Goal: Transaction & Acquisition: Purchase product/service

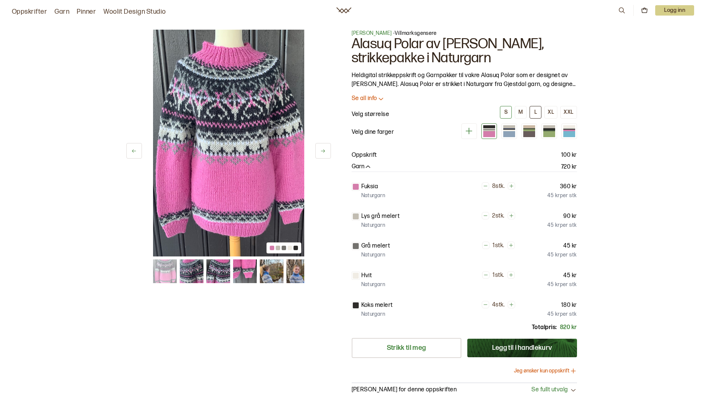
click at [536, 113] on div "L" at bounding box center [535, 112] width 3 height 7
click at [524, 113] on button "M" at bounding box center [521, 112] width 12 height 13
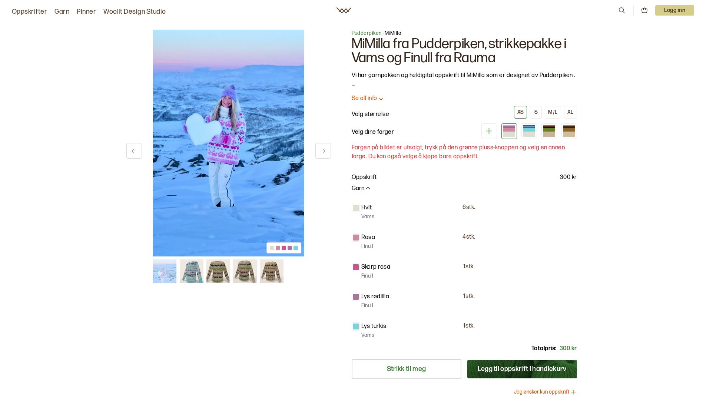
click at [192, 268] on img at bounding box center [192, 271] width 24 height 24
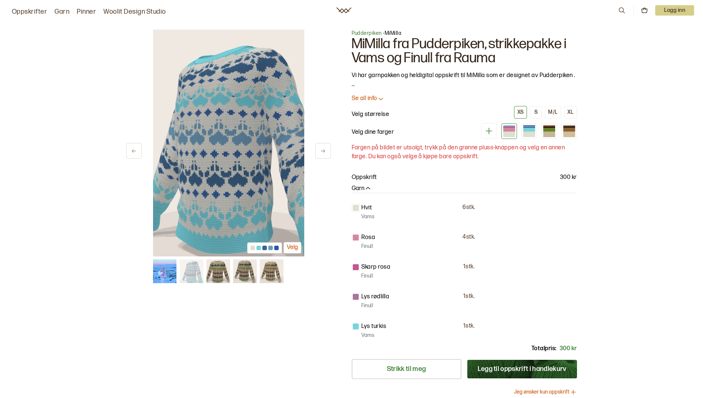
click at [159, 271] on img at bounding box center [165, 271] width 24 height 24
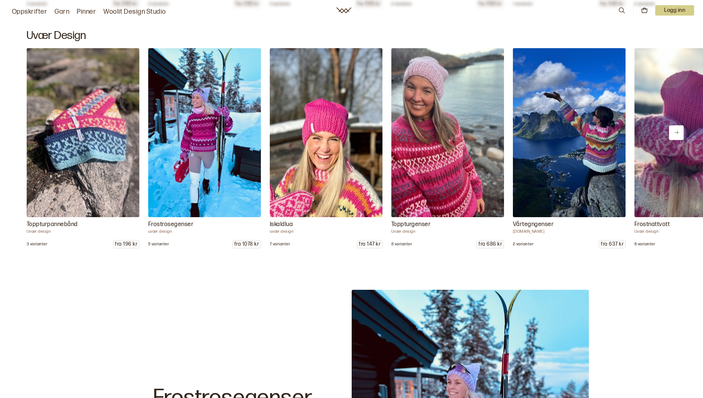
scroll to position [927, 0]
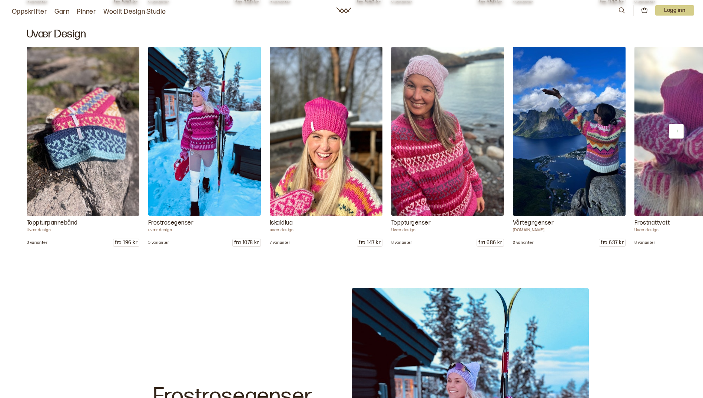
click at [607, 138] on img at bounding box center [569, 131] width 118 height 178
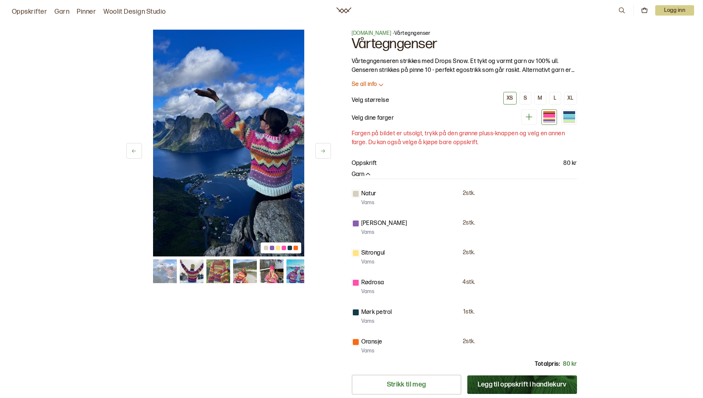
click at [247, 277] on img at bounding box center [245, 271] width 24 height 24
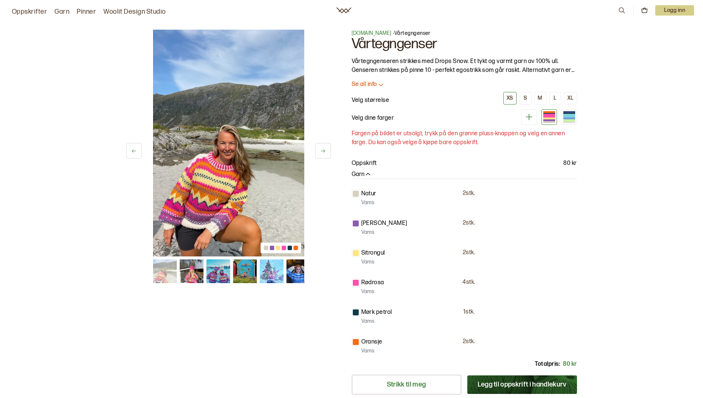
click at [223, 273] on img at bounding box center [218, 271] width 24 height 24
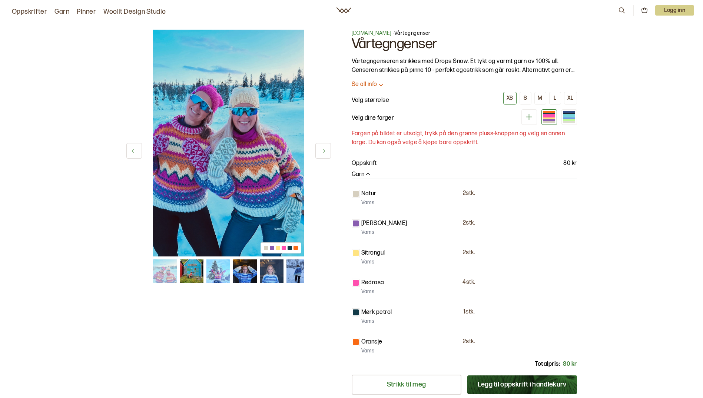
click at [245, 272] on img at bounding box center [245, 271] width 24 height 24
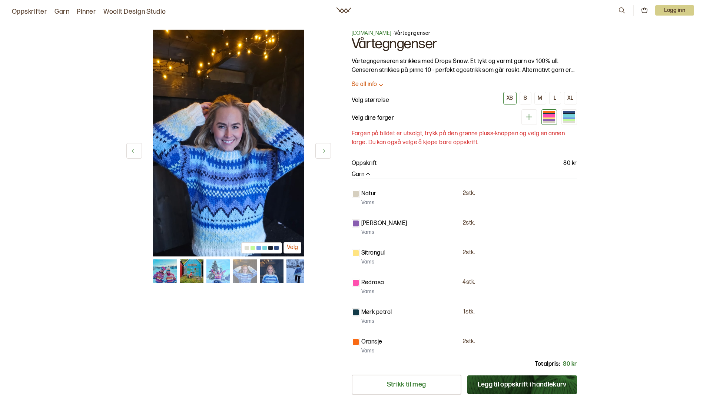
drag, startPoint x: 221, startPoint y: 271, endPoint x: 217, endPoint y: 271, distance: 3.7
click at [217, 271] on img at bounding box center [218, 271] width 24 height 24
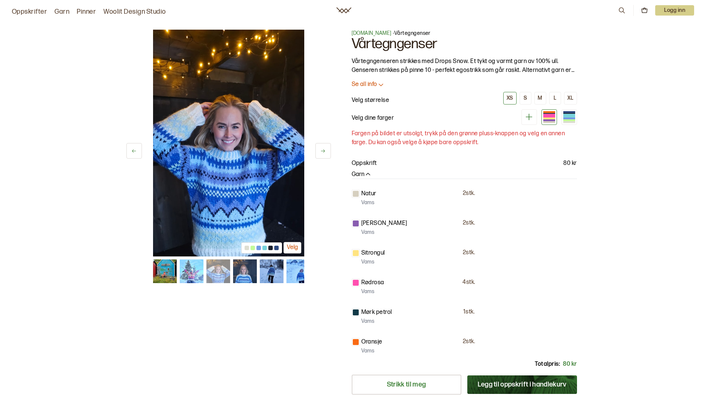
click at [193, 274] on img at bounding box center [191, 271] width 24 height 24
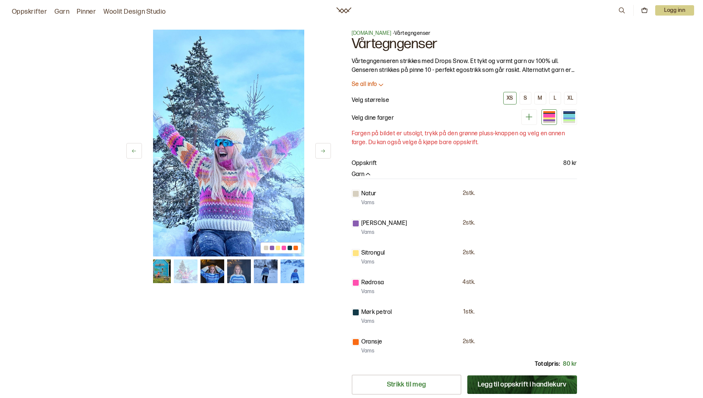
click at [156, 273] on img at bounding box center [159, 271] width 24 height 24
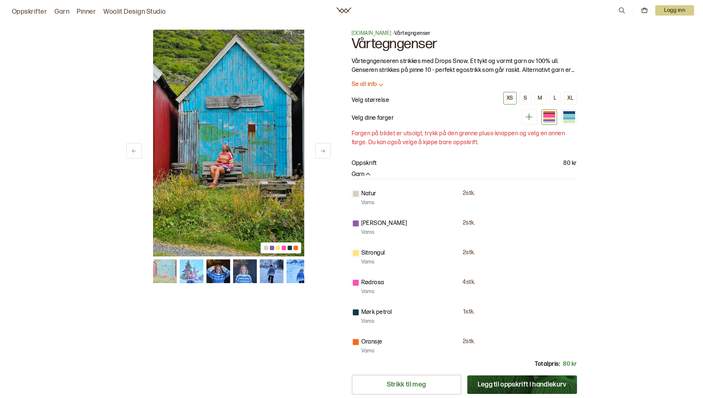
click at [155, 273] on img at bounding box center [165, 271] width 24 height 24
click at [164, 274] on img at bounding box center [165, 271] width 24 height 24
click at [183, 274] on img at bounding box center [191, 271] width 24 height 24
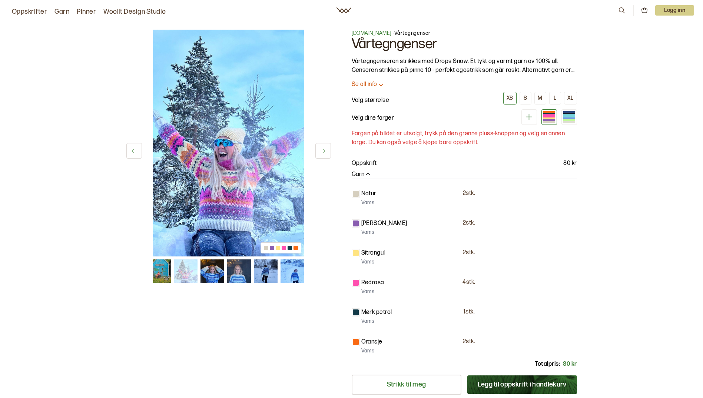
click at [133, 148] on button at bounding box center [134, 151] width 16 height 16
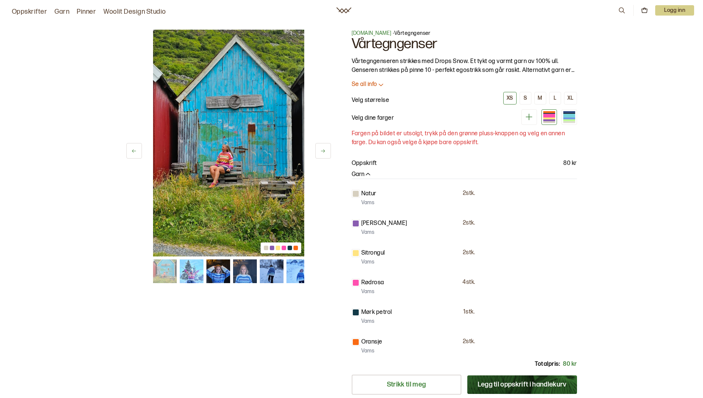
click at [133, 148] on button at bounding box center [134, 151] width 16 height 16
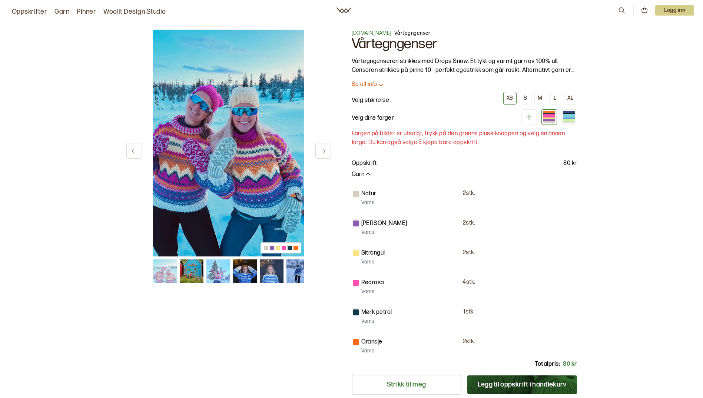
click at [133, 148] on button at bounding box center [134, 151] width 16 height 16
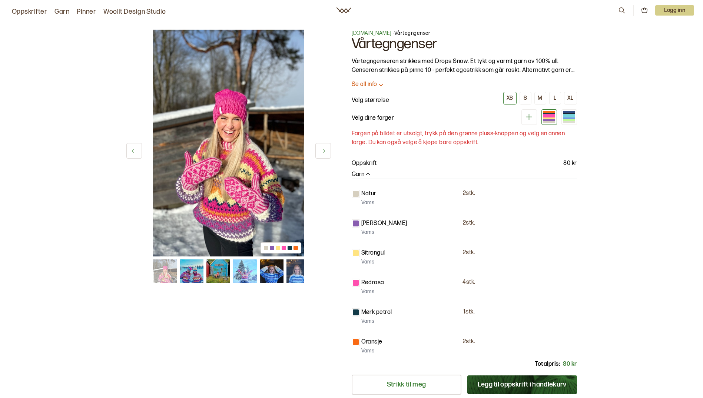
click at [133, 148] on button at bounding box center [134, 151] width 16 height 16
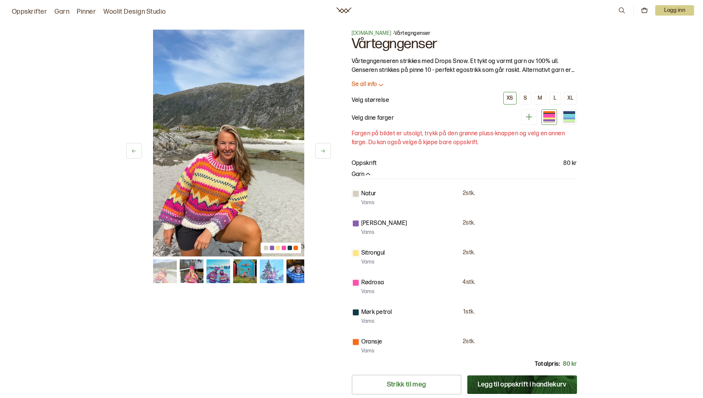
click at [133, 148] on button at bounding box center [134, 151] width 16 height 16
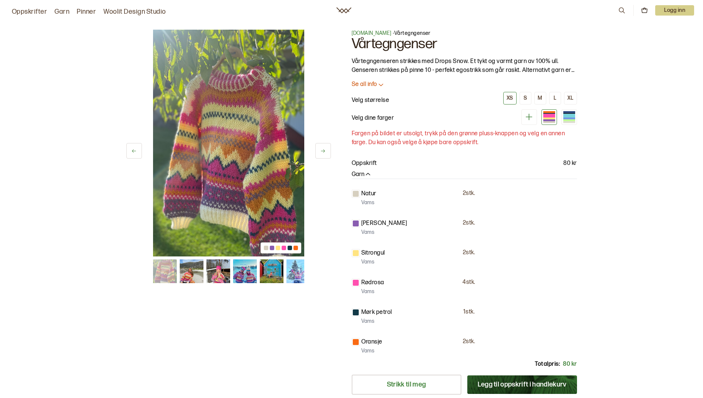
click at [133, 148] on button at bounding box center [134, 151] width 16 height 16
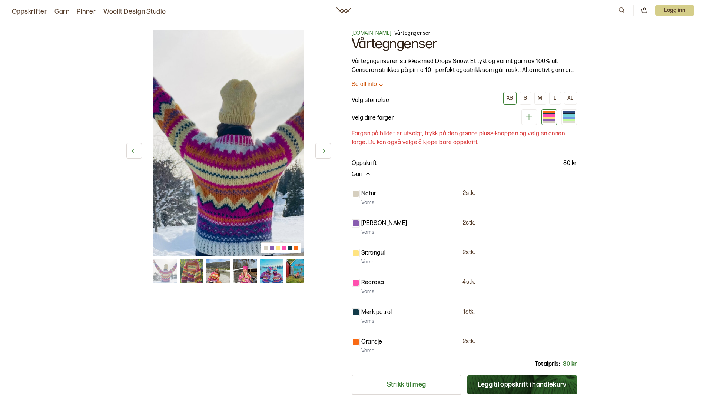
click at [324, 153] on icon at bounding box center [323, 151] width 6 height 6
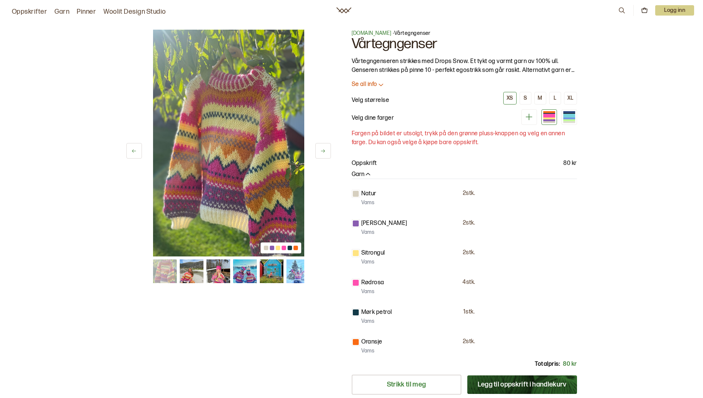
click at [29, 10] on link "Oppskrifter" at bounding box center [29, 12] width 35 height 10
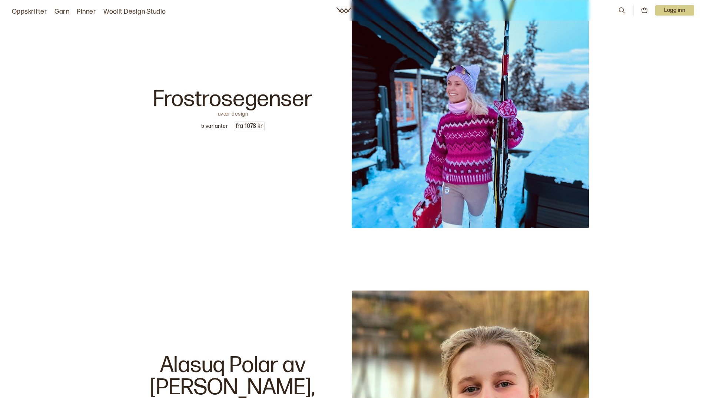
scroll to position [1297, 0]
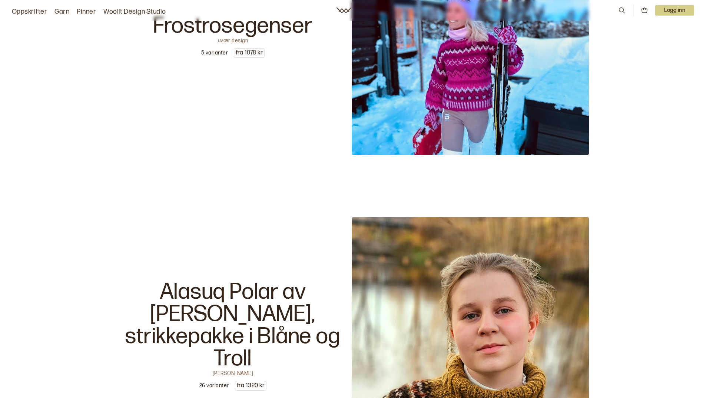
click at [470, 59] on img at bounding box center [470, 36] width 237 height 237
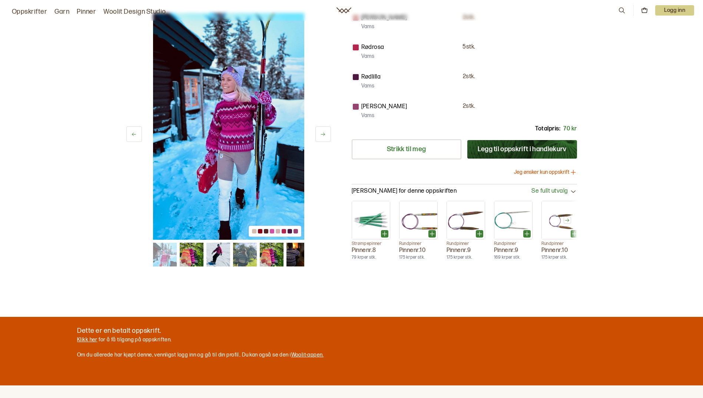
scroll to position [296, 0]
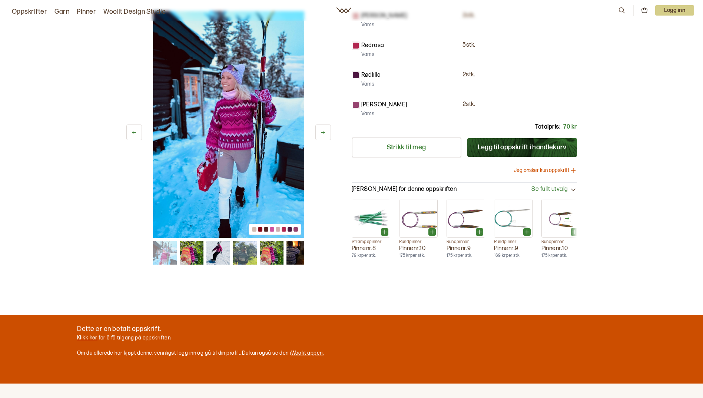
click at [529, 169] on button "Jeg ønsker kun oppskrift" at bounding box center [545, 170] width 63 height 7
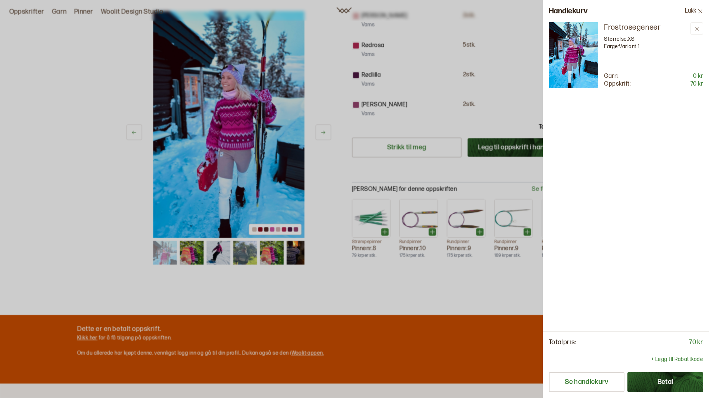
click at [702, 10] on icon at bounding box center [700, 12] width 6 height 6
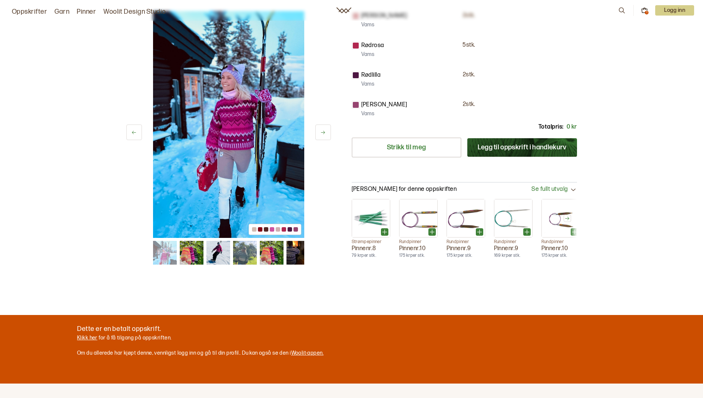
click at [31, 9] on link "Oppskrifter" at bounding box center [29, 12] width 35 height 10
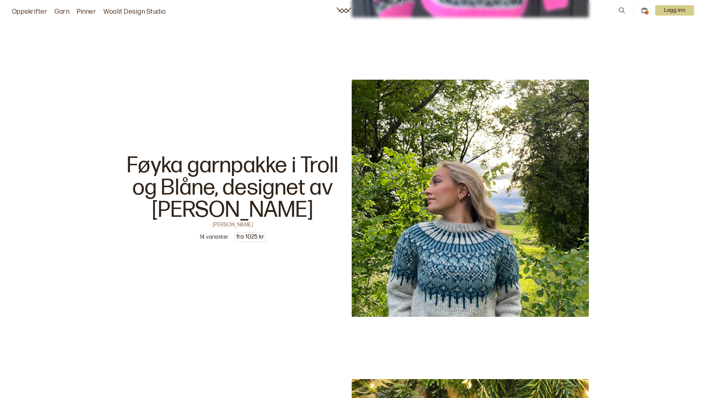
scroll to position [2298, 0]
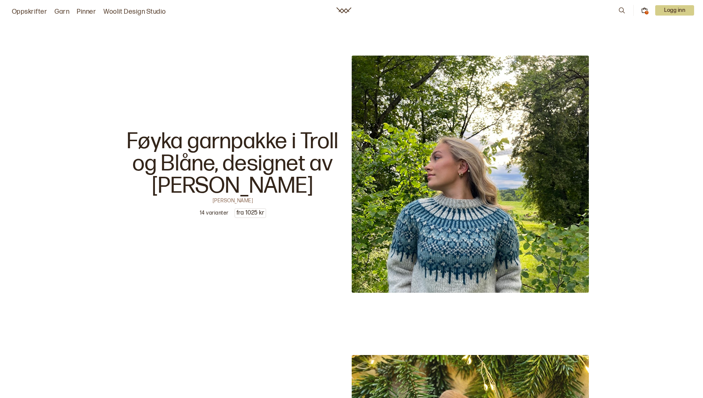
click at [374, 215] on img at bounding box center [470, 174] width 237 height 237
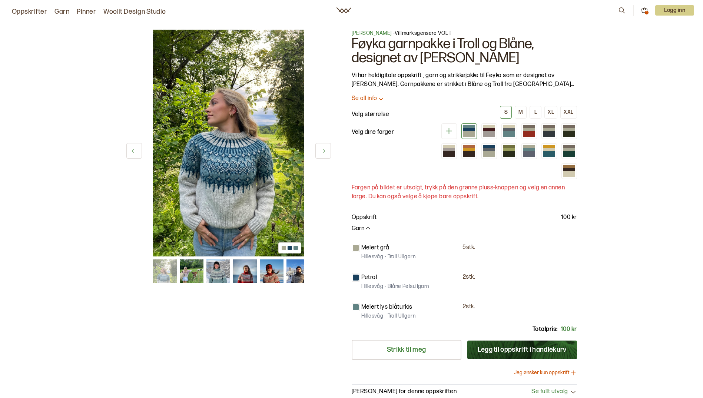
click at [322, 149] on icon at bounding box center [323, 151] width 6 height 6
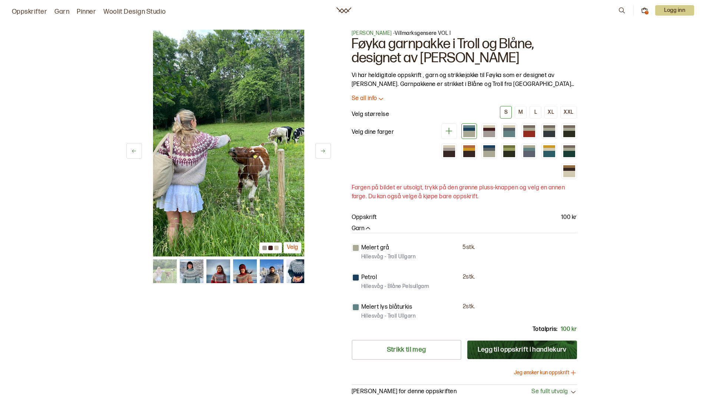
click at [322, 149] on icon at bounding box center [323, 151] width 6 height 6
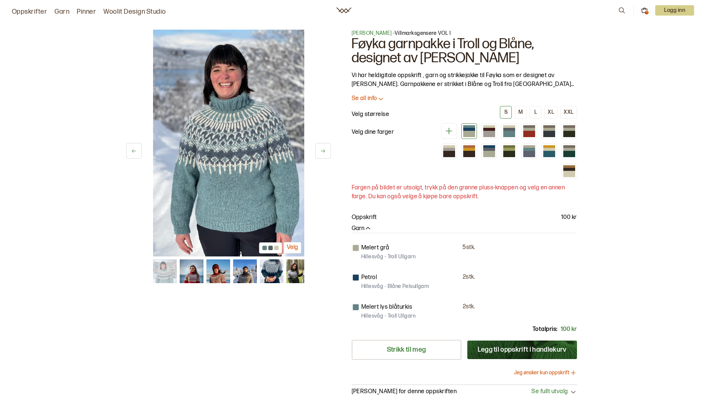
click at [322, 149] on icon at bounding box center [323, 151] width 6 height 6
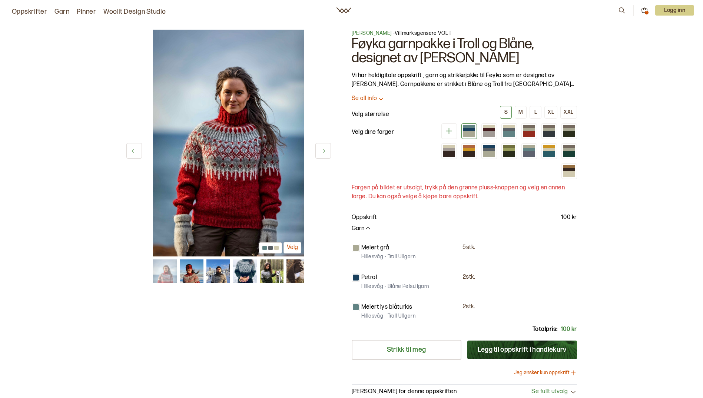
click at [322, 149] on icon at bounding box center [323, 151] width 6 height 6
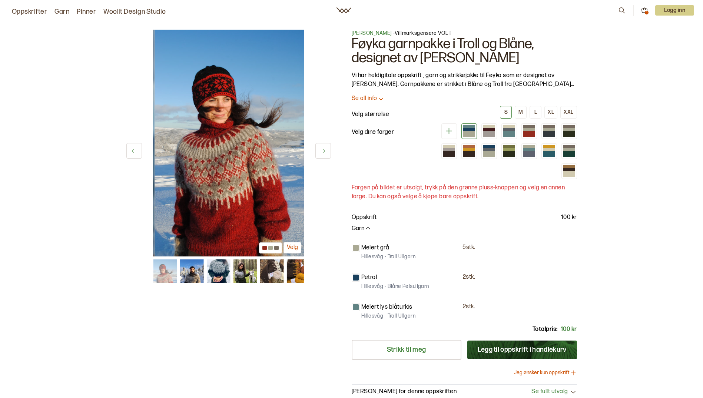
click at [322, 149] on icon at bounding box center [323, 151] width 6 height 6
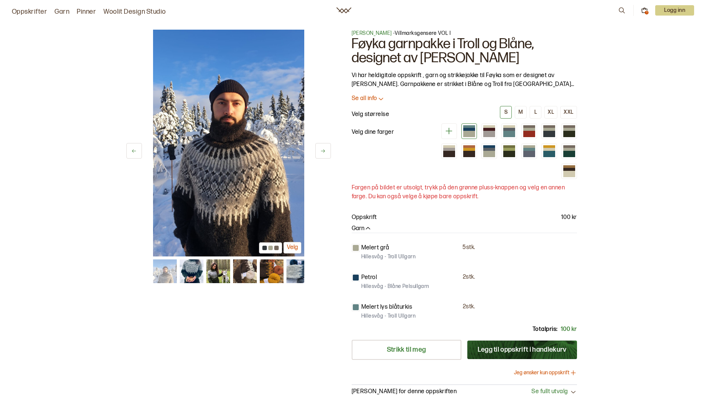
click at [322, 149] on icon at bounding box center [323, 151] width 6 height 6
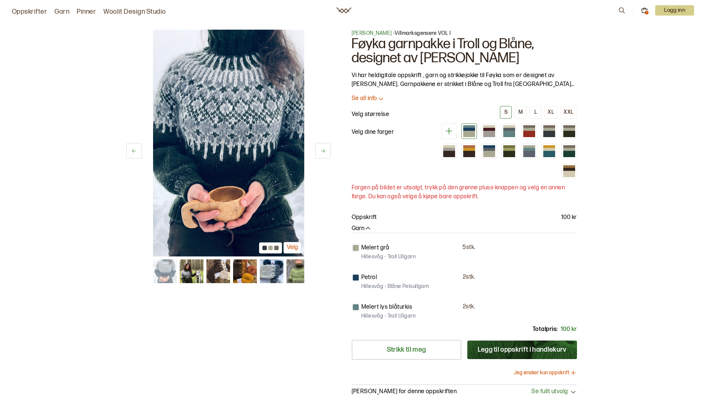
click at [322, 149] on icon at bounding box center [323, 151] width 6 height 6
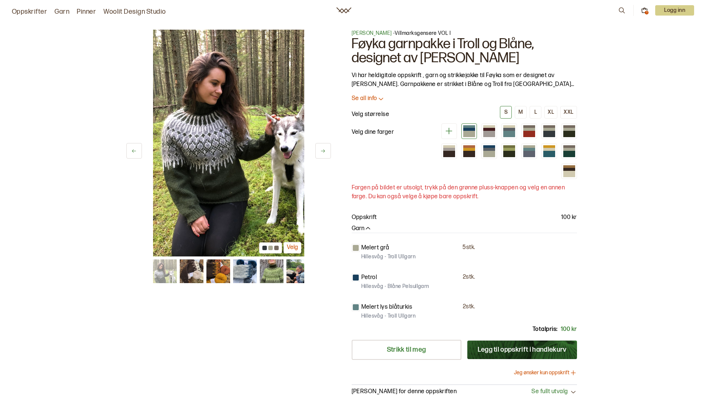
click at [322, 149] on icon at bounding box center [323, 151] width 6 height 6
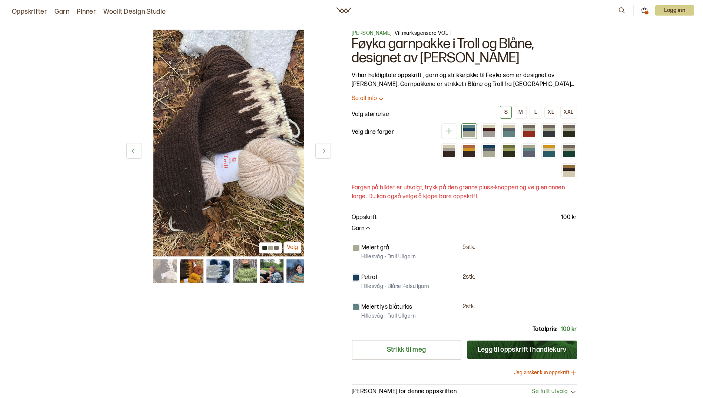
click at [322, 149] on icon at bounding box center [323, 151] width 6 height 6
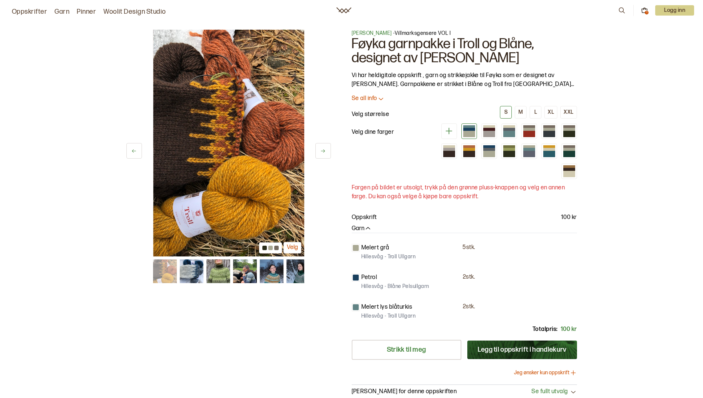
click at [322, 149] on icon at bounding box center [323, 151] width 6 height 6
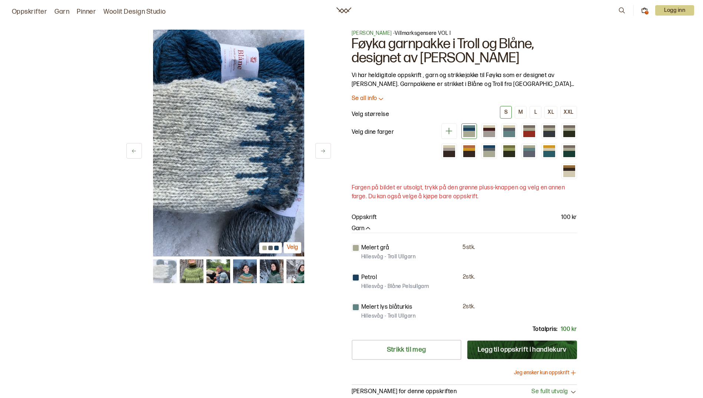
click at [322, 149] on icon at bounding box center [323, 151] width 6 height 6
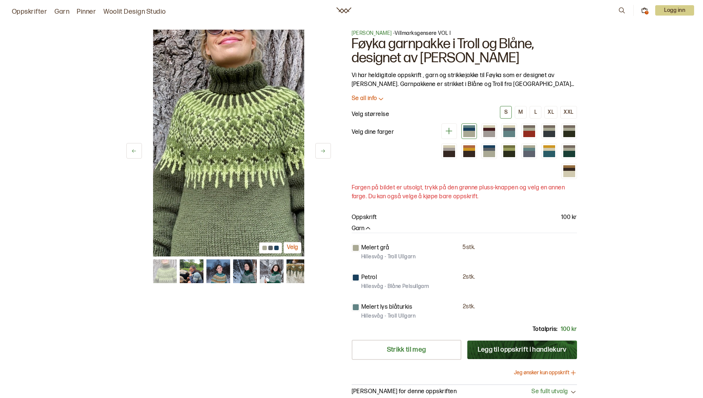
click at [322, 149] on icon at bounding box center [323, 151] width 6 height 6
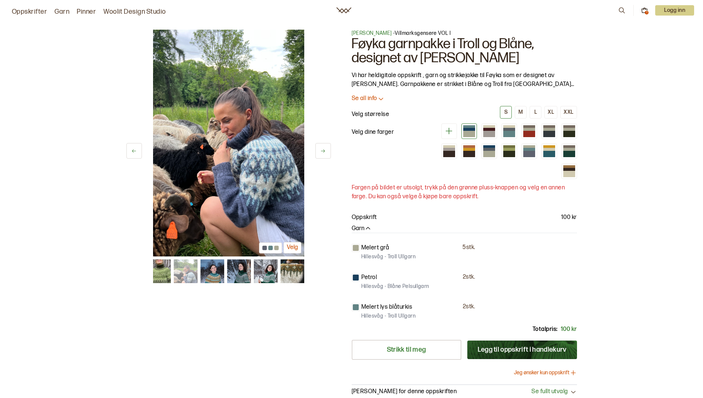
click at [322, 149] on icon at bounding box center [323, 151] width 6 height 6
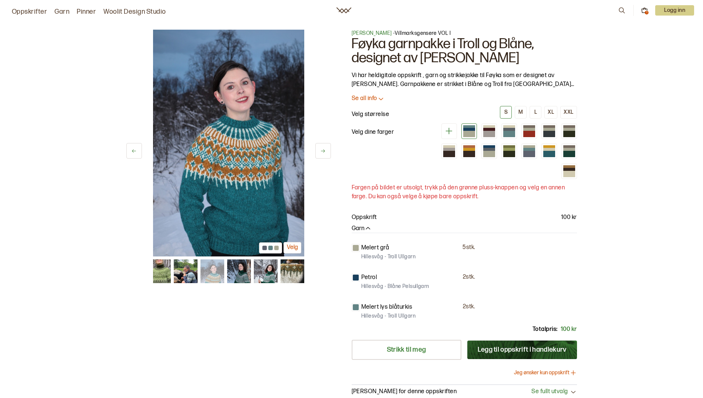
click at [322, 149] on icon at bounding box center [323, 151] width 6 height 6
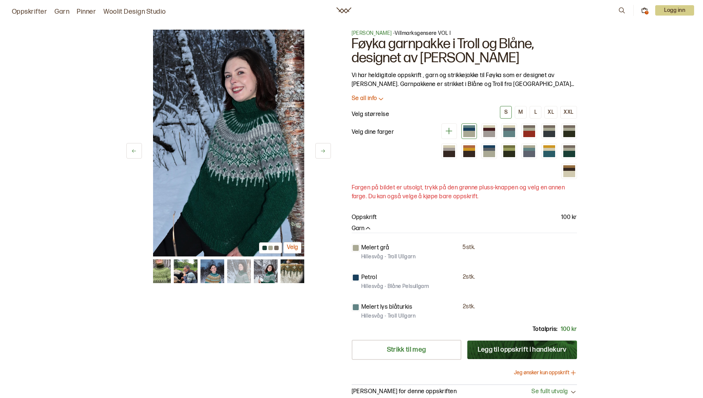
click at [322, 149] on icon at bounding box center [323, 151] width 6 height 6
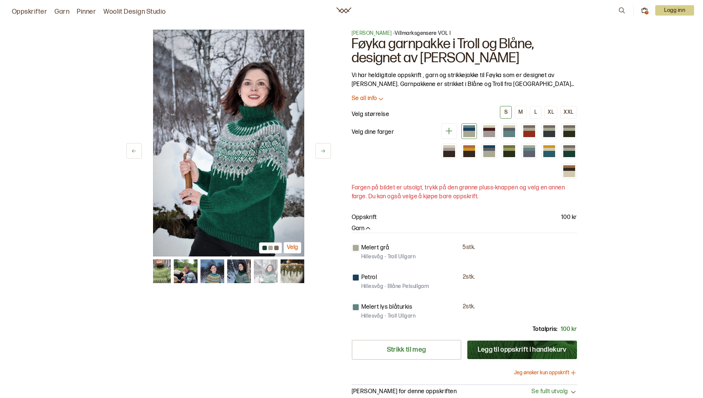
click at [322, 149] on icon at bounding box center [323, 151] width 6 height 6
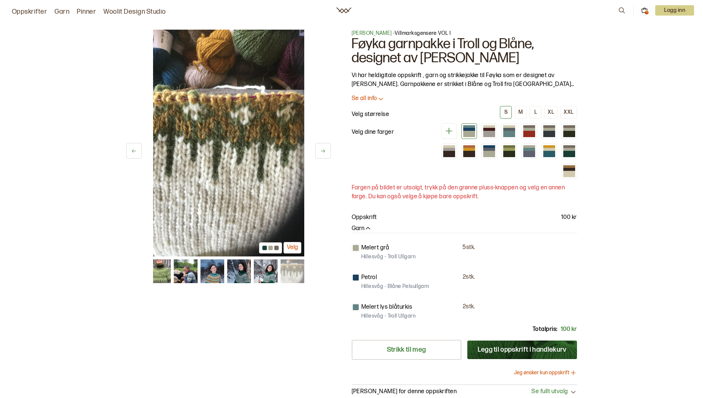
click at [322, 149] on icon at bounding box center [323, 151] width 6 height 6
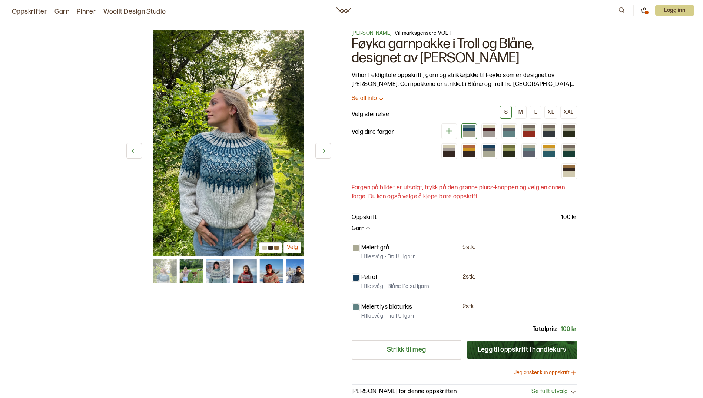
click at [322, 149] on icon at bounding box center [323, 151] width 6 height 6
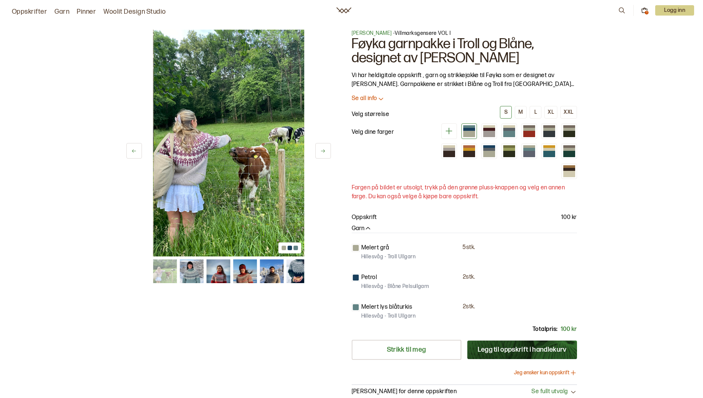
click at [322, 149] on icon at bounding box center [323, 151] width 6 height 6
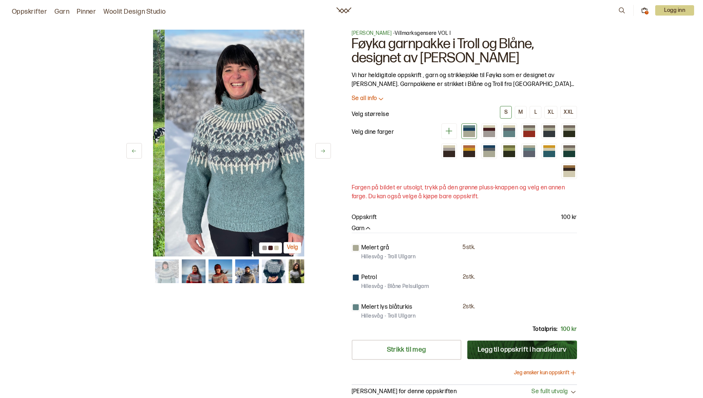
click at [322, 149] on icon at bounding box center [323, 151] width 6 height 6
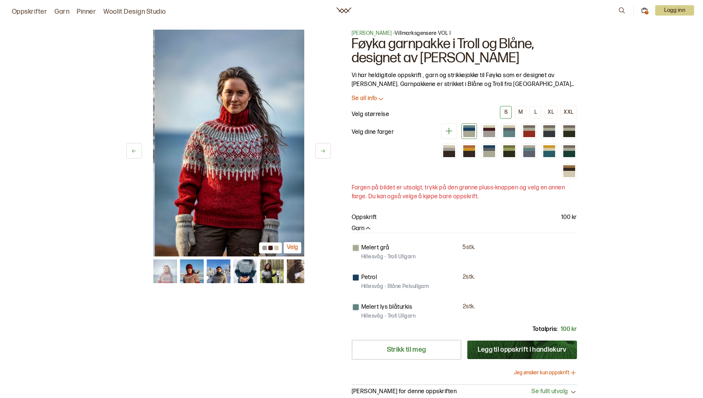
click at [322, 149] on icon at bounding box center [323, 151] width 6 height 6
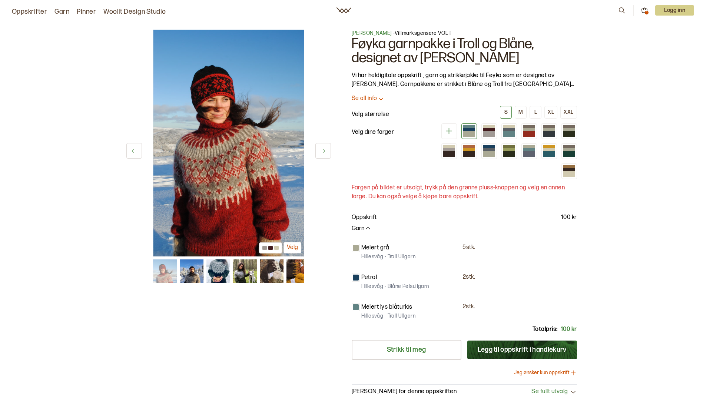
click at [322, 149] on icon at bounding box center [323, 151] width 6 height 6
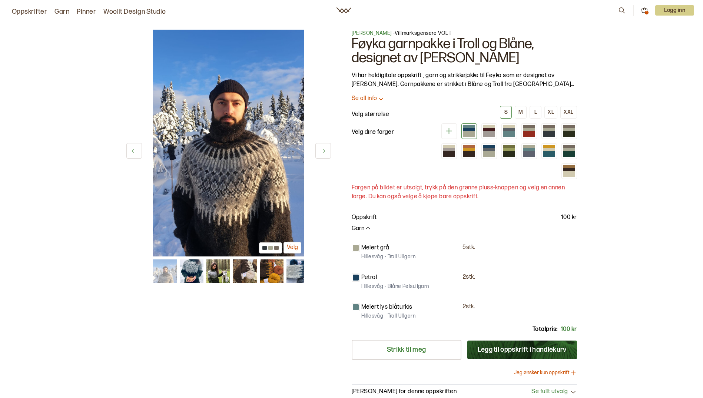
click at [322, 149] on icon at bounding box center [323, 151] width 6 height 6
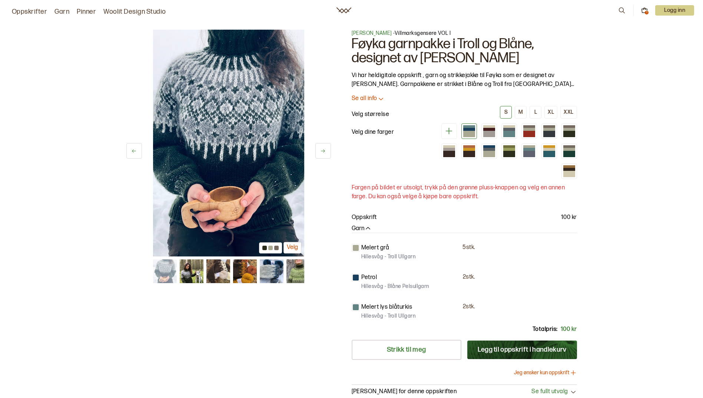
click at [322, 149] on icon at bounding box center [323, 151] width 6 height 6
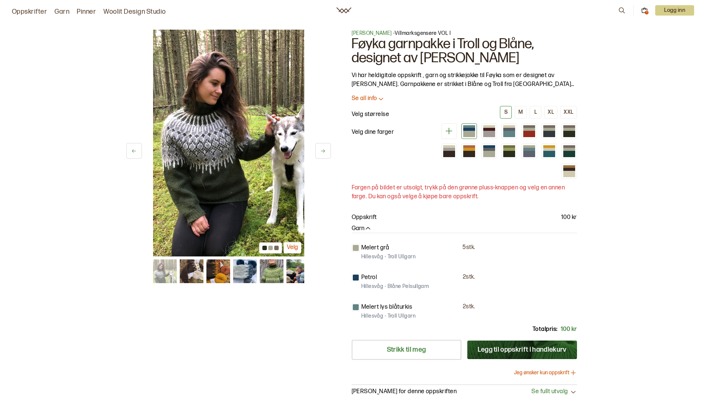
click at [322, 149] on icon at bounding box center [323, 151] width 6 height 6
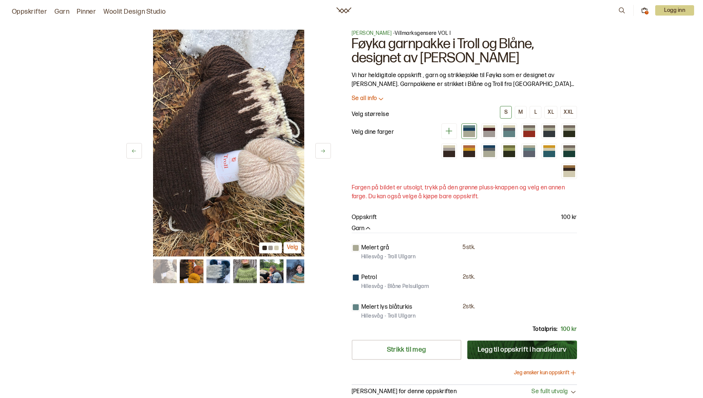
click at [322, 149] on icon at bounding box center [323, 151] width 6 height 6
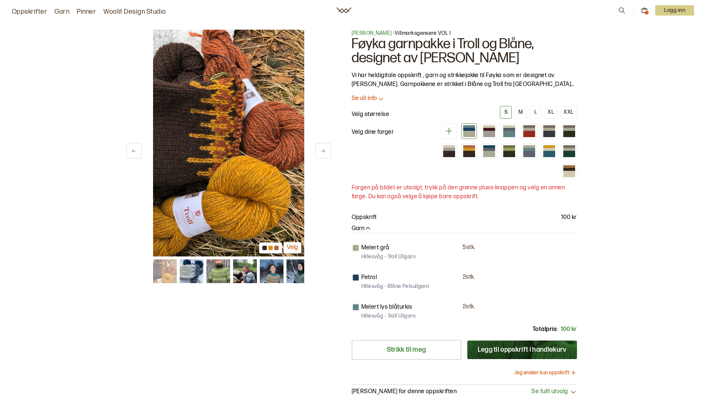
click at [322, 149] on icon at bounding box center [323, 151] width 6 height 6
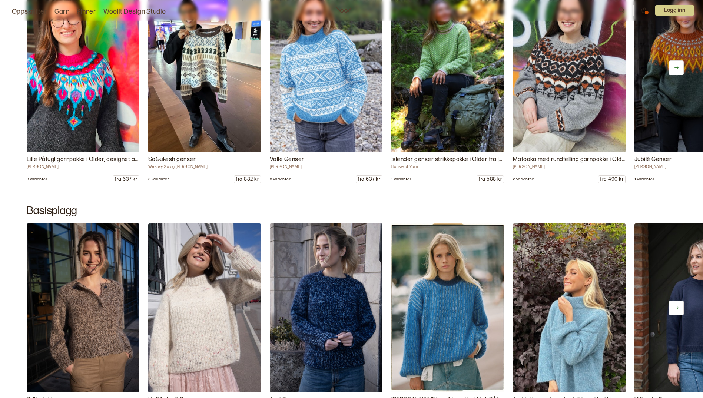
scroll to position [3521, 0]
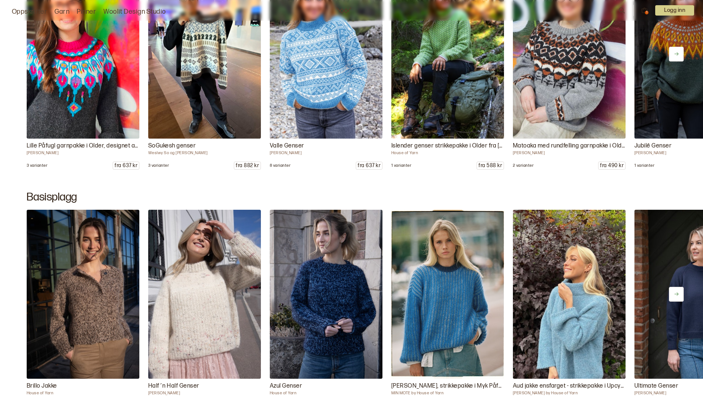
click at [587, 86] on img at bounding box center [569, 54] width 118 height 178
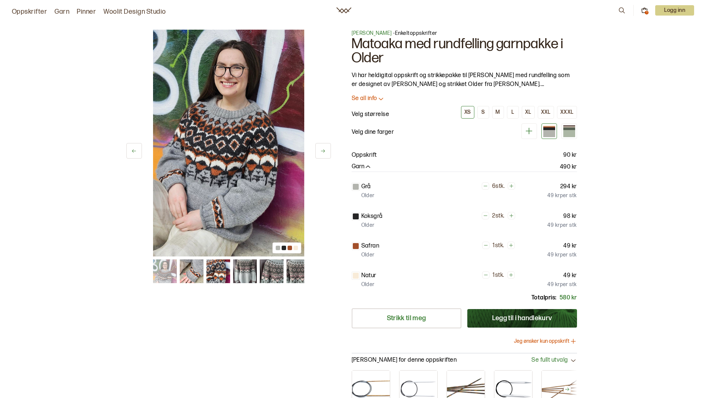
click at [322, 152] on icon at bounding box center [323, 151] width 6 height 6
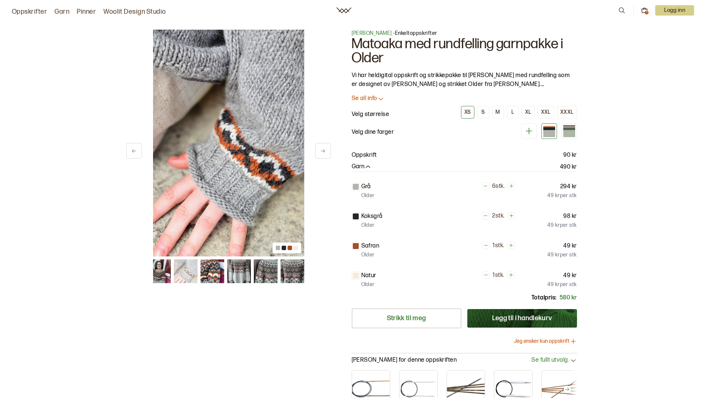
click at [322, 152] on icon at bounding box center [323, 151] width 6 height 6
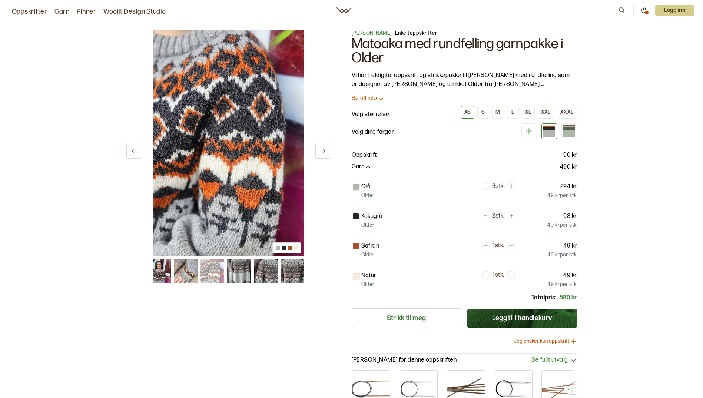
click at [322, 152] on icon at bounding box center [323, 151] width 6 height 6
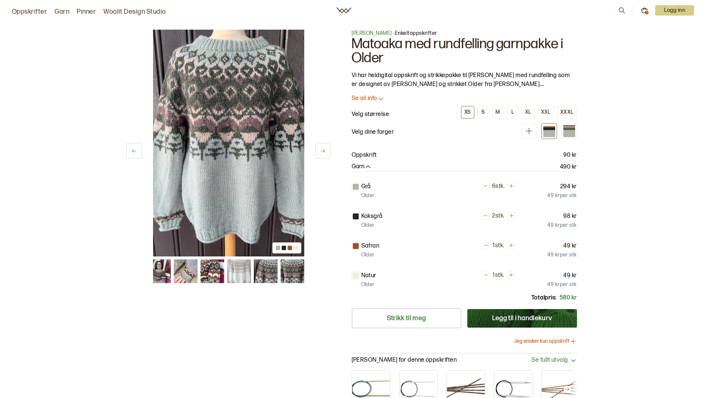
click at [322, 152] on icon at bounding box center [323, 151] width 6 height 6
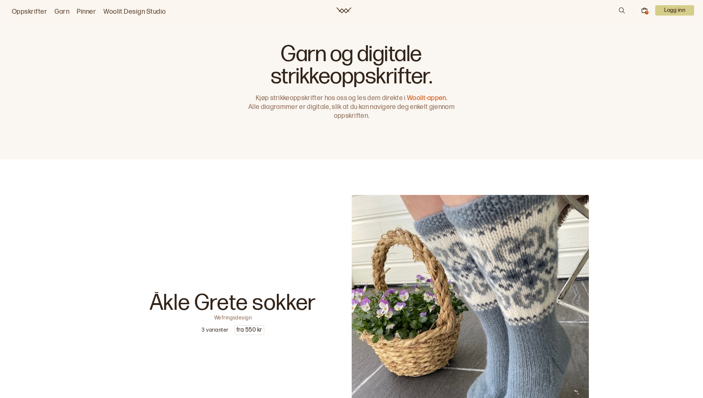
click at [417, 98] on link "Woolit-appen." at bounding box center [427, 98] width 40 height 8
click at [110, 11] on link "Woolit Design Studio" at bounding box center [134, 12] width 63 height 10
click at [62, 10] on link "Garn" at bounding box center [61, 12] width 15 height 10
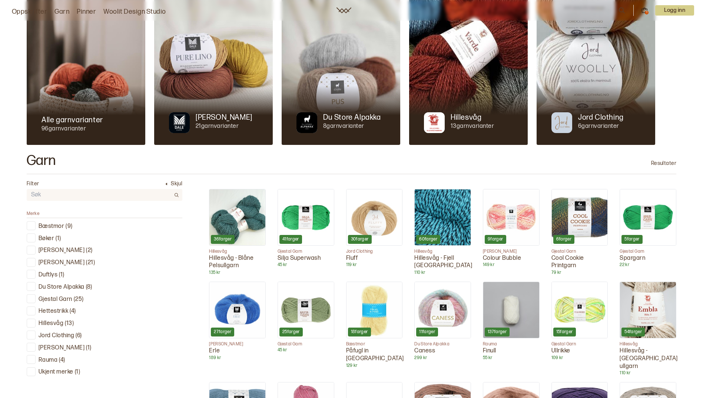
scroll to position [74, 0]
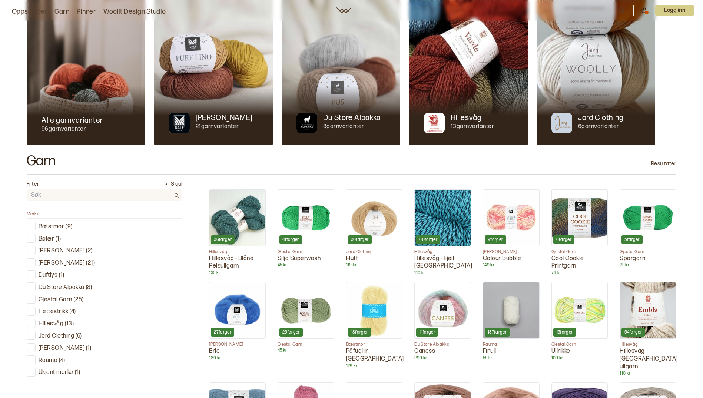
click at [19, 8] on link "Oppskrifter" at bounding box center [29, 12] width 35 height 10
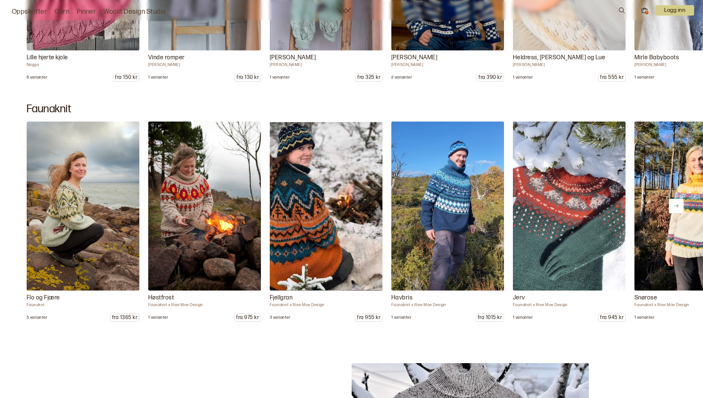
scroll to position [6634, 0]
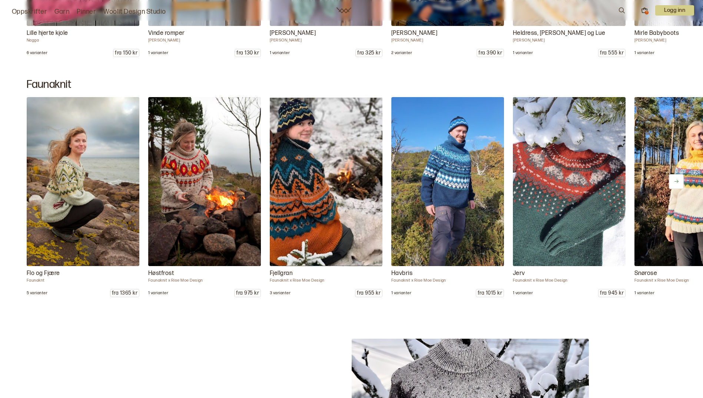
click at [680, 177] on button at bounding box center [676, 181] width 15 height 15
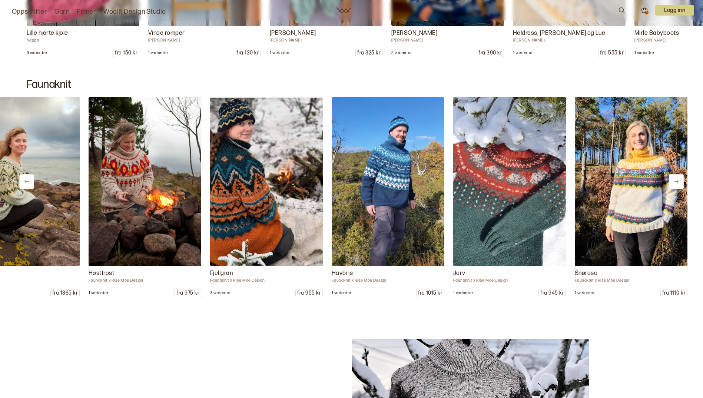
scroll to position [0, 71]
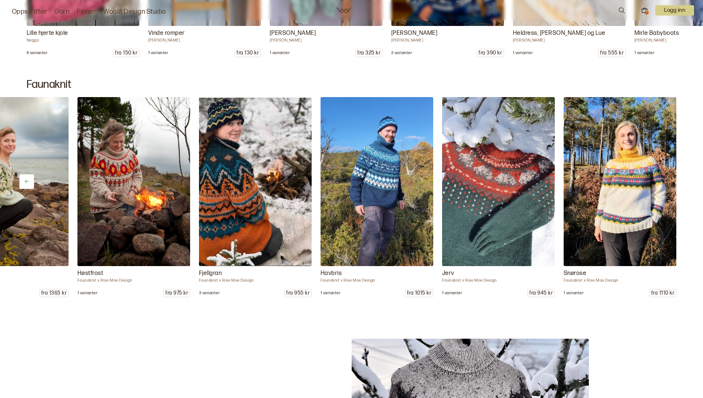
click at [22, 179] on button at bounding box center [26, 181] width 15 height 15
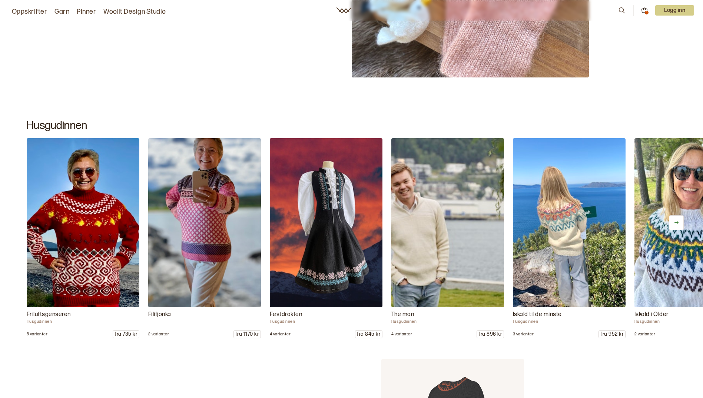
scroll to position [9599, 0]
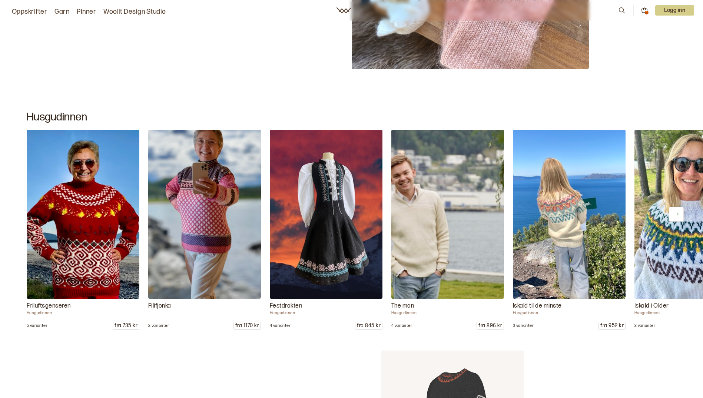
click at [674, 215] on icon at bounding box center [677, 214] width 6 height 6
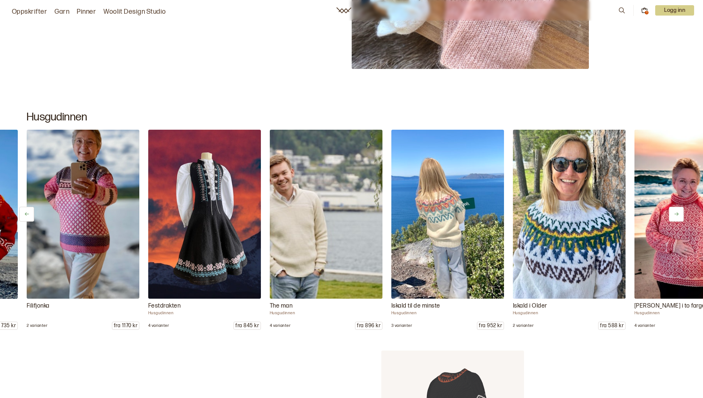
click at [674, 215] on icon at bounding box center [677, 214] width 6 height 6
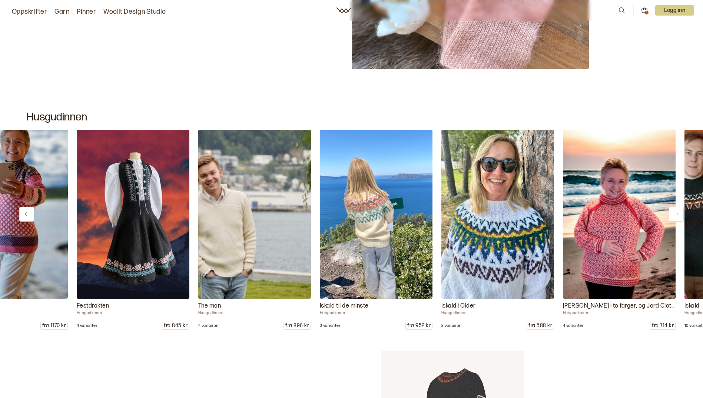
scroll to position [0, 243]
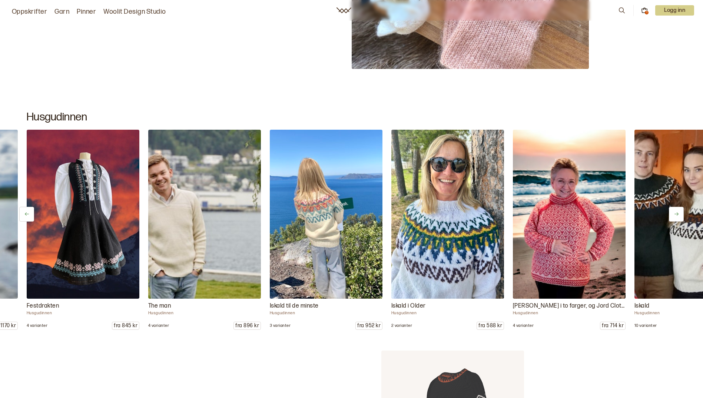
click at [674, 215] on icon at bounding box center [677, 214] width 6 height 6
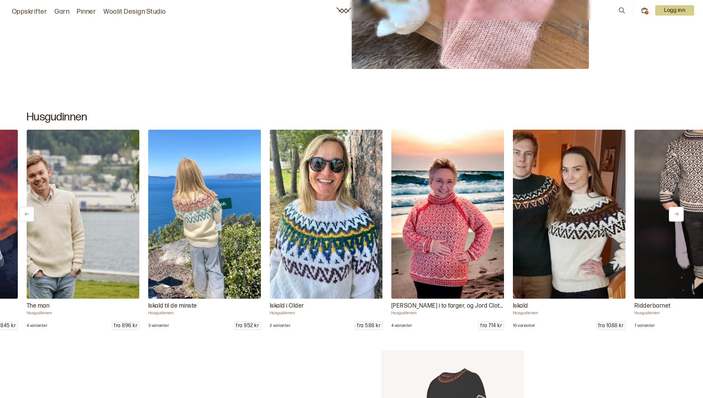
click at [674, 215] on icon at bounding box center [677, 214] width 6 height 6
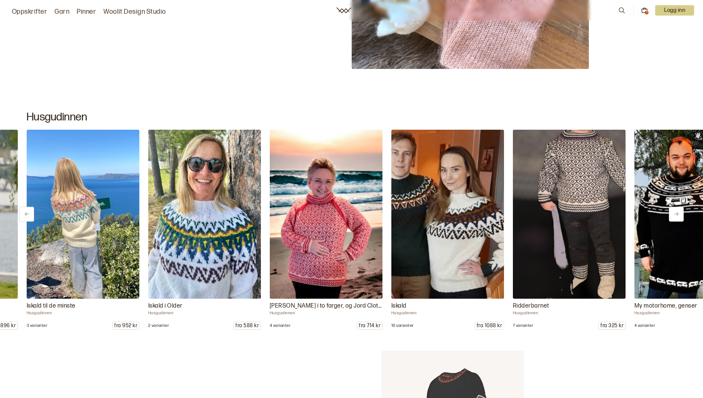
click at [674, 215] on icon at bounding box center [677, 214] width 6 height 6
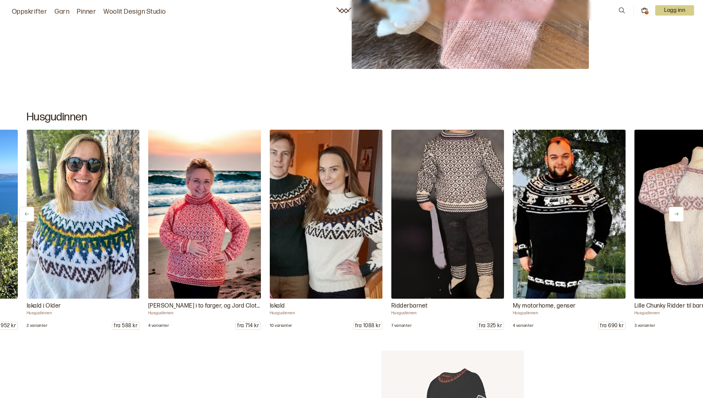
click at [674, 215] on icon at bounding box center [677, 214] width 6 height 6
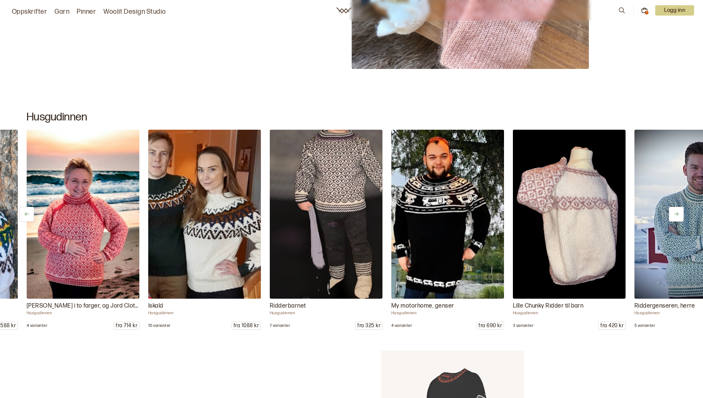
click at [674, 215] on icon at bounding box center [677, 214] width 6 height 6
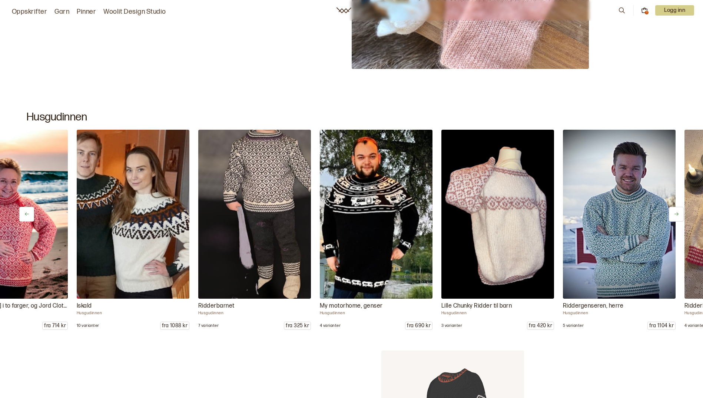
scroll to position [0, 851]
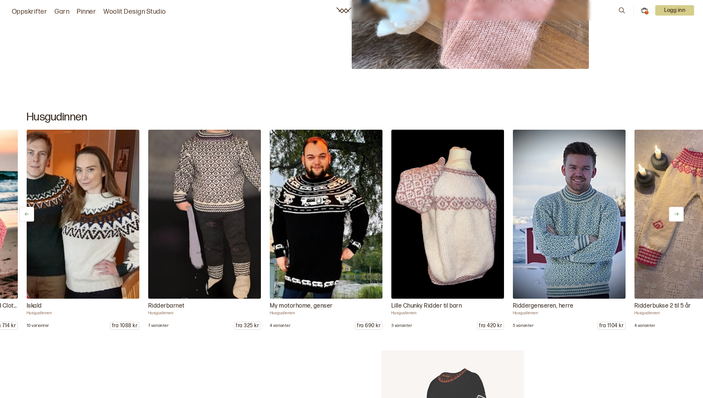
click at [674, 215] on icon at bounding box center [677, 214] width 6 height 6
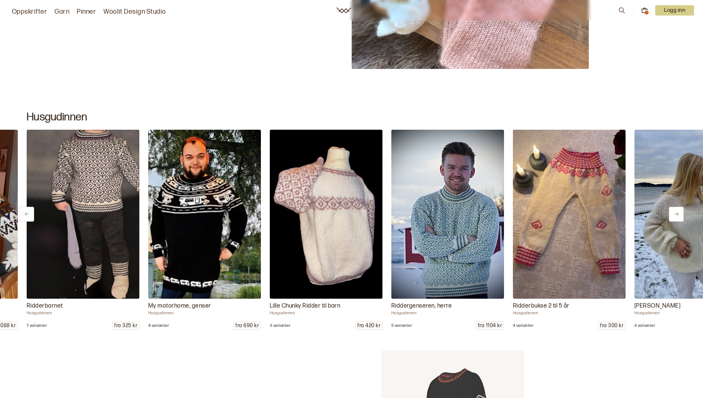
click at [674, 215] on icon at bounding box center [677, 214] width 6 height 6
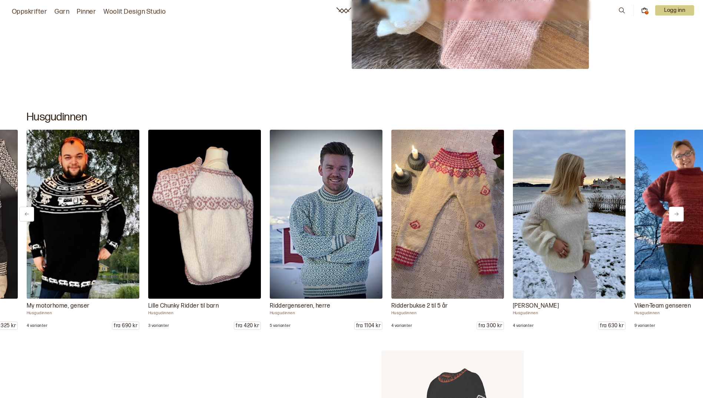
click at [674, 215] on icon at bounding box center [677, 214] width 6 height 6
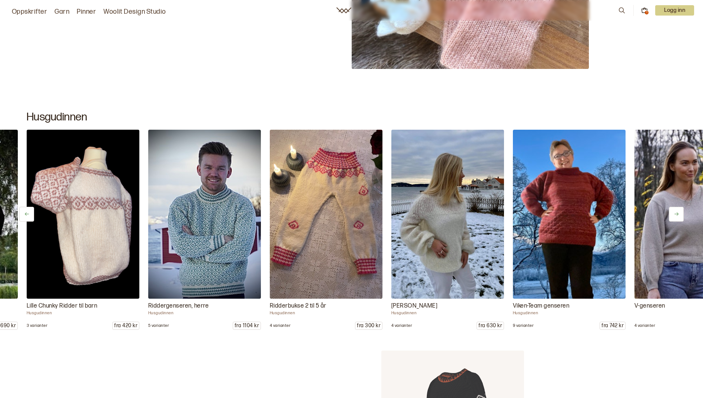
click at [674, 215] on icon at bounding box center [677, 214] width 6 height 6
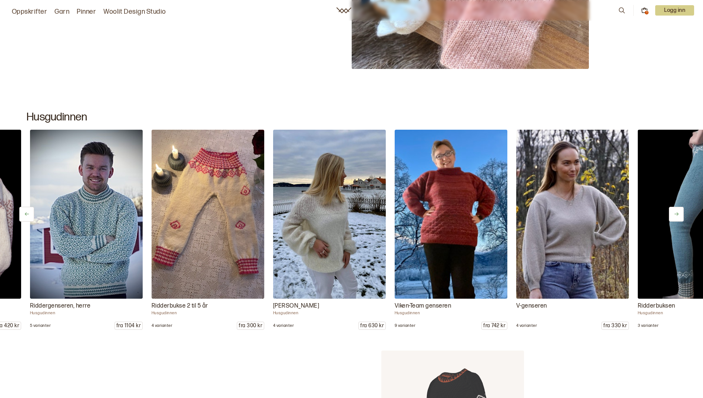
scroll to position [0, 1337]
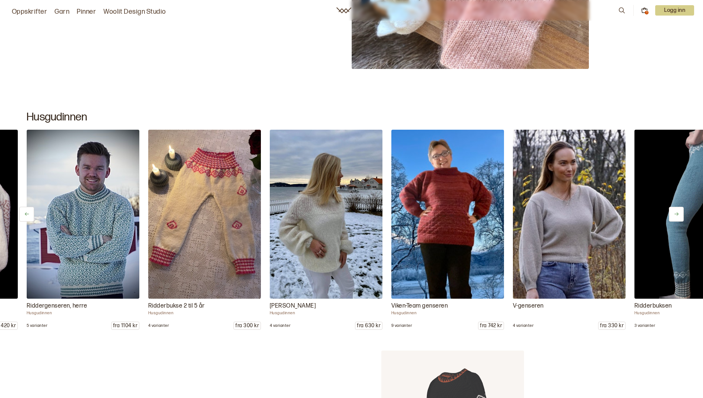
click at [674, 215] on icon at bounding box center [677, 214] width 6 height 6
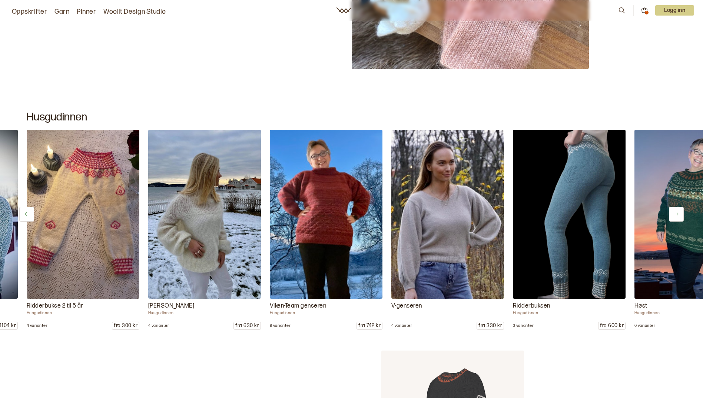
click at [674, 215] on icon at bounding box center [677, 214] width 6 height 6
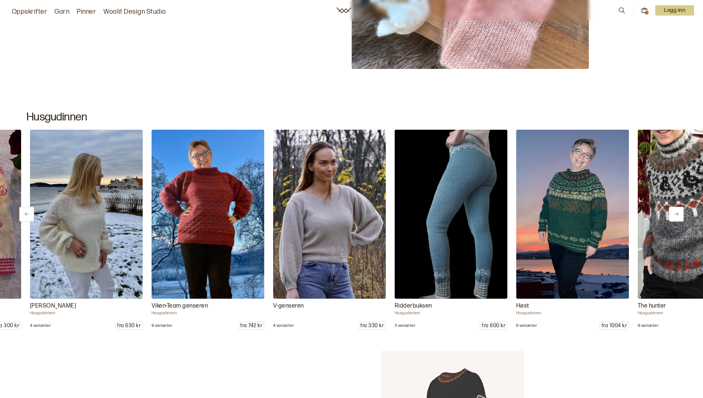
scroll to position [0, 1580]
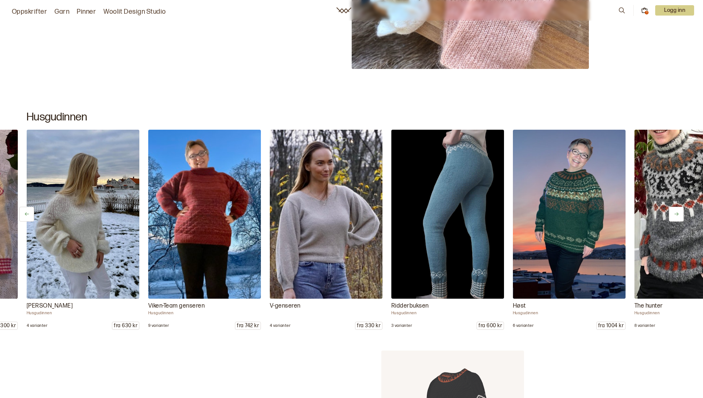
click at [674, 215] on icon at bounding box center [677, 214] width 6 height 6
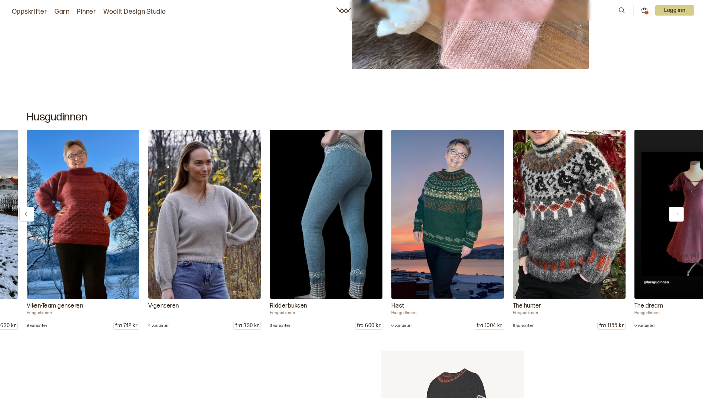
click at [674, 215] on icon at bounding box center [677, 214] width 6 height 6
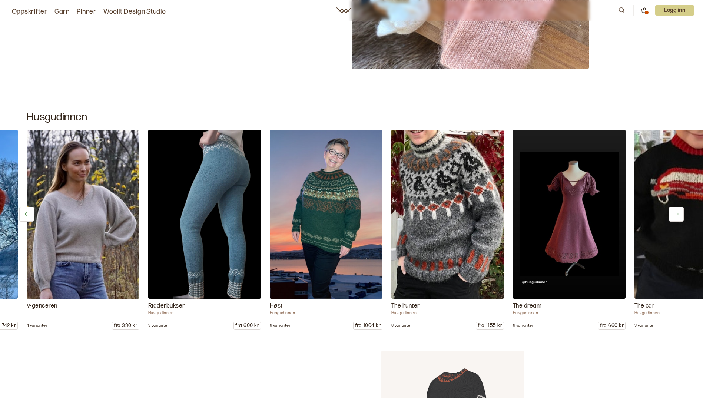
click at [674, 215] on icon at bounding box center [677, 214] width 6 height 6
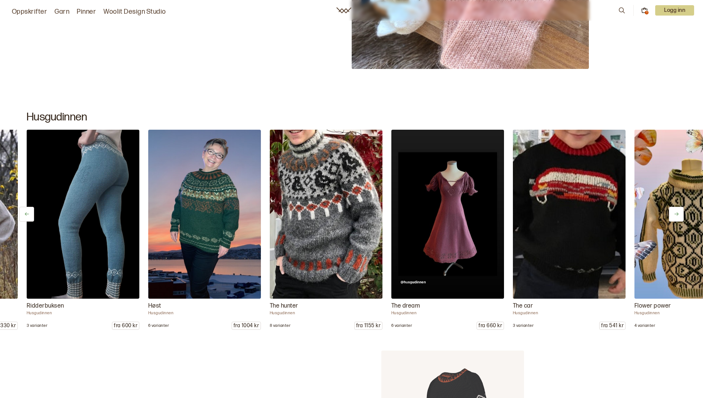
click at [674, 215] on icon at bounding box center [677, 214] width 6 height 6
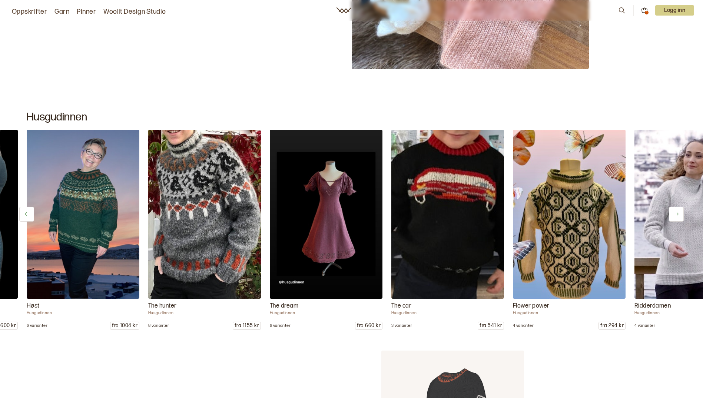
click at [674, 215] on icon at bounding box center [677, 214] width 6 height 6
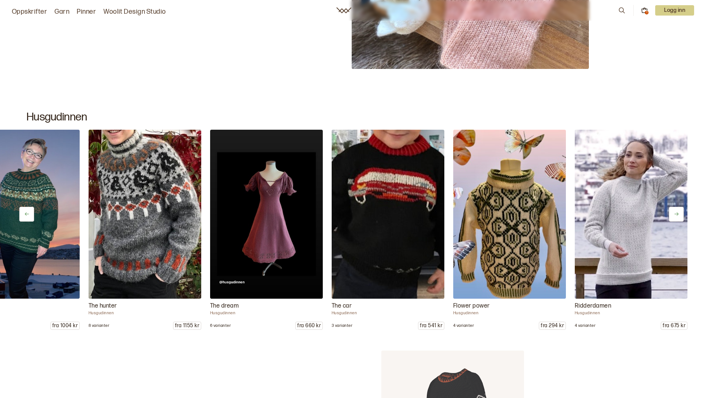
scroll to position [0, 2137]
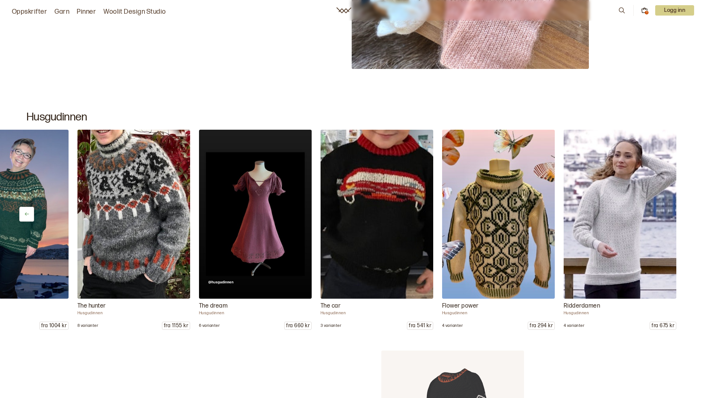
click at [674, 215] on img at bounding box center [620, 214] width 113 height 169
